Goal: Find contact information: Find contact information

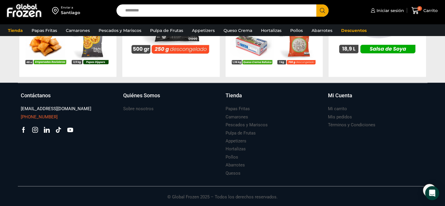
drag, startPoint x: 19, startPoint y: 115, endPoint x: 54, endPoint y: 117, distance: 34.9
click at [54, 117] on div "Contáctanos ventas@globalfrozen.com +56 9 5420 1037 Facebook Tik-tok" at bounding box center [69, 135] width 102 height 86
copy h3 "[PHONE_NUMBER]"
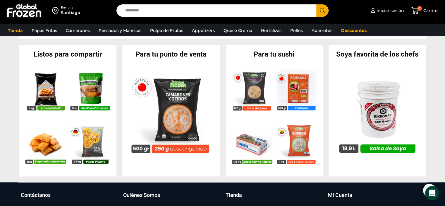
scroll to position [655, 0]
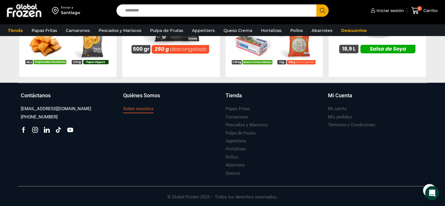
click at [145, 110] on h3 "Sobre nosotros" at bounding box center [138, 109] width 30 height 6
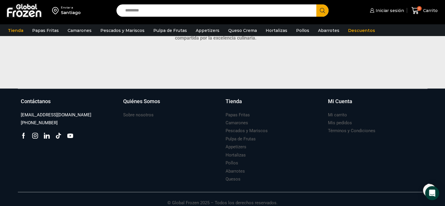
scroll to position [452, 0]
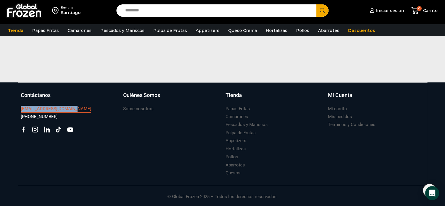
drag, startPoint x: 75, startPoint y: 108, endPoint x: 20, endPoint y: 107, distance: 54.7
click at [21, 107] on div "[EMAIL_ADDRESS][DOMAIN_NAME]" at bounding box center [69, 109] width 97 height 8
copy h3 "[EMAIL_ADDRESS][DOMAIN_NAME]"
